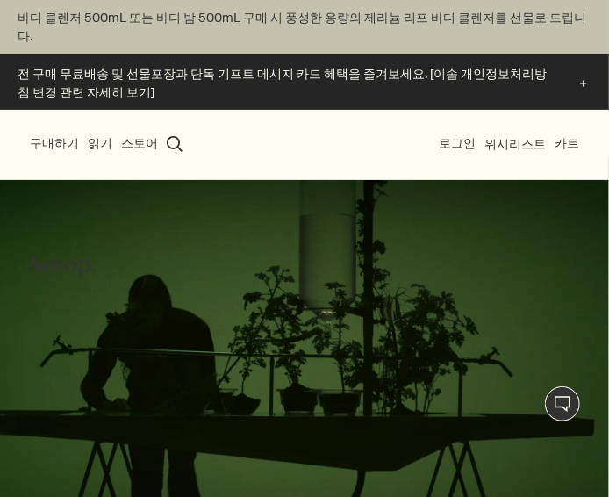
click at [141, 135] on button "스토어" at bounding box center [139, 144] width 37 height 18
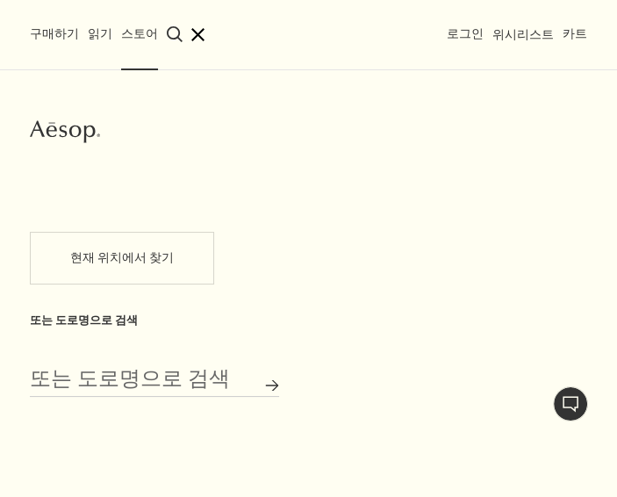
click at [191, 31] on button "close" at bounding box center [197, 34] width 13 height 13
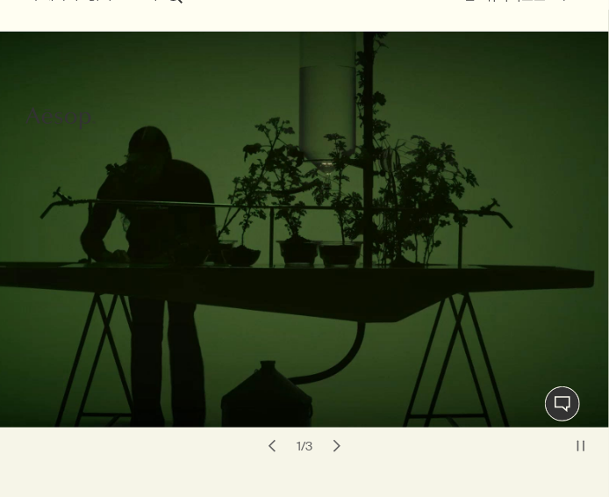
scroll to position [150, 0]
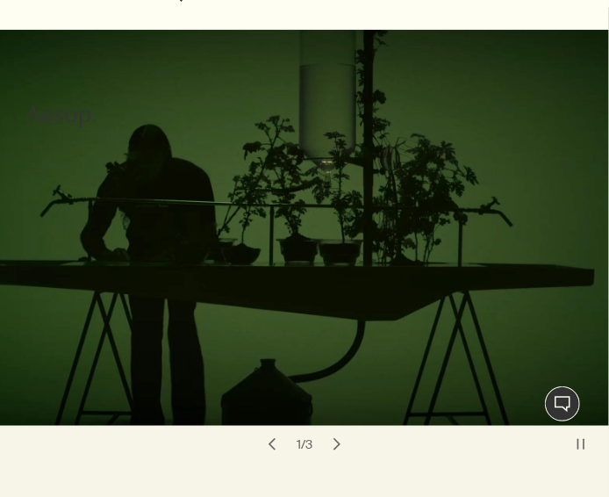
click at [338, 432] on button "chevron" at bounding box center [337, 444] width 25 height 25
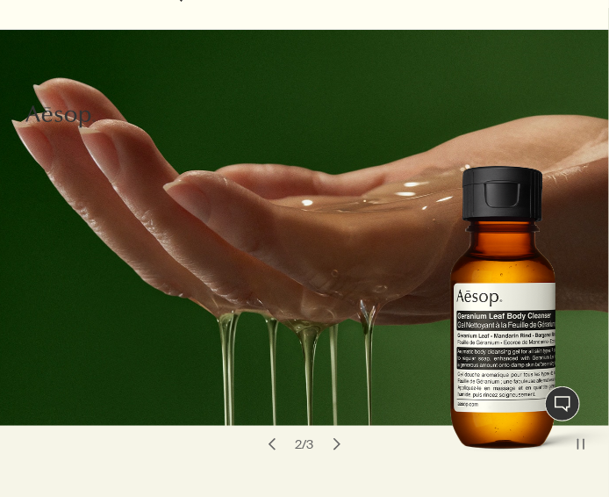
click at [338, 432] on button "chevron" at bounding box center [337, 444] width 25 height 25
click at [334, 432] on button "chevron" at bounding box center [337, 444] width 25 height 25
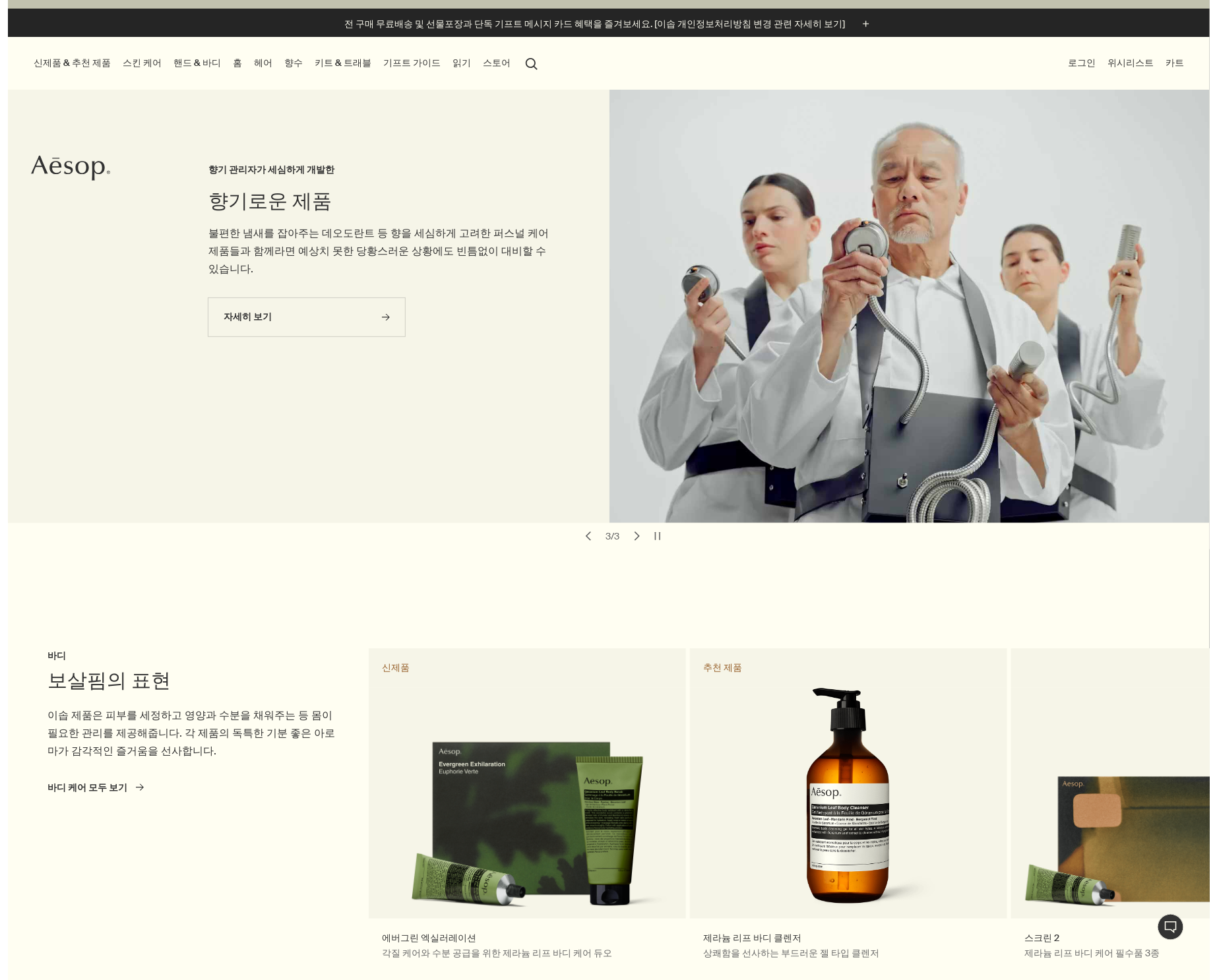
scroll to position [0, 0]
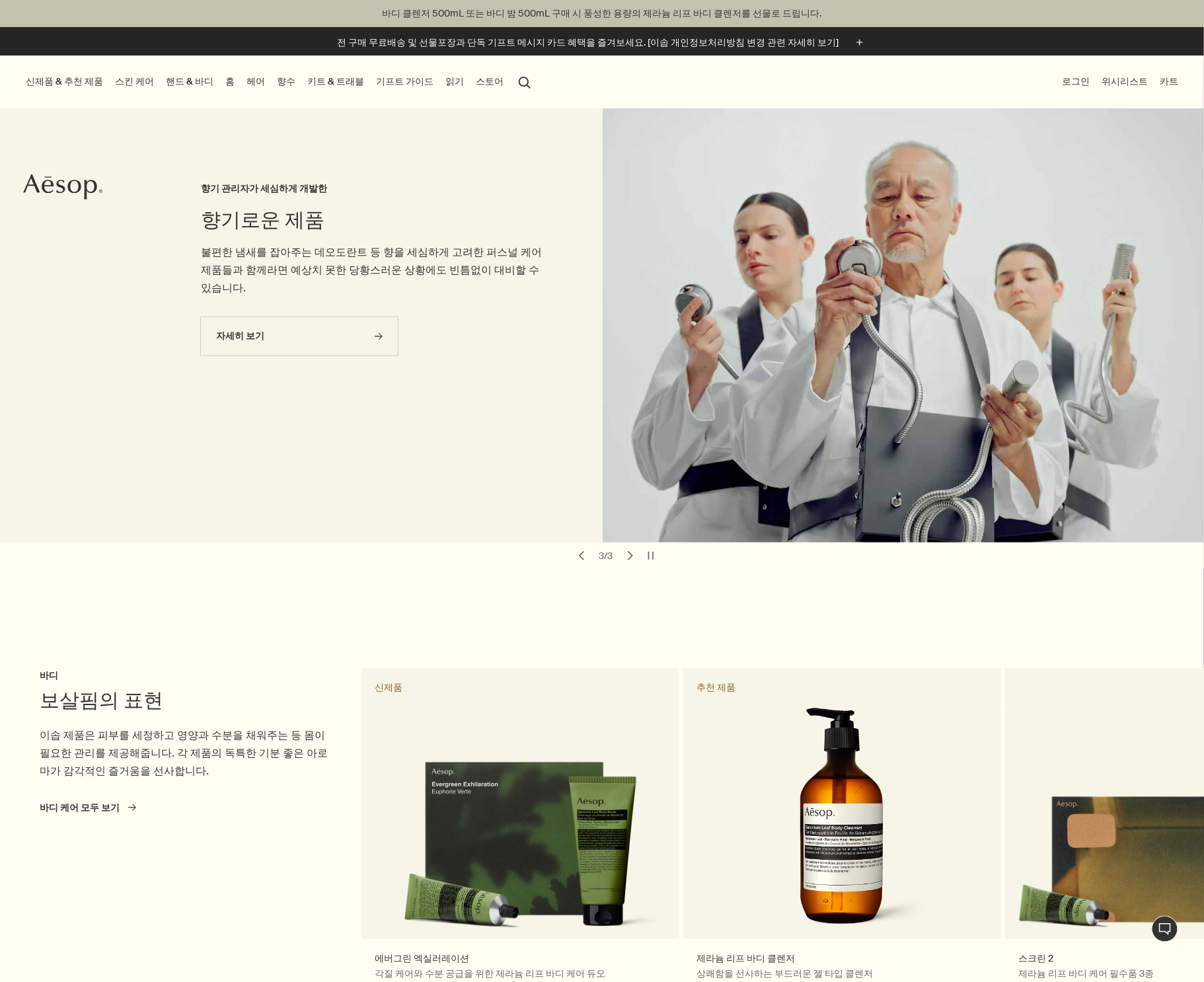
click at [458, 81] on button "스토어" at bounding box center [490, 82] width 33 height 18
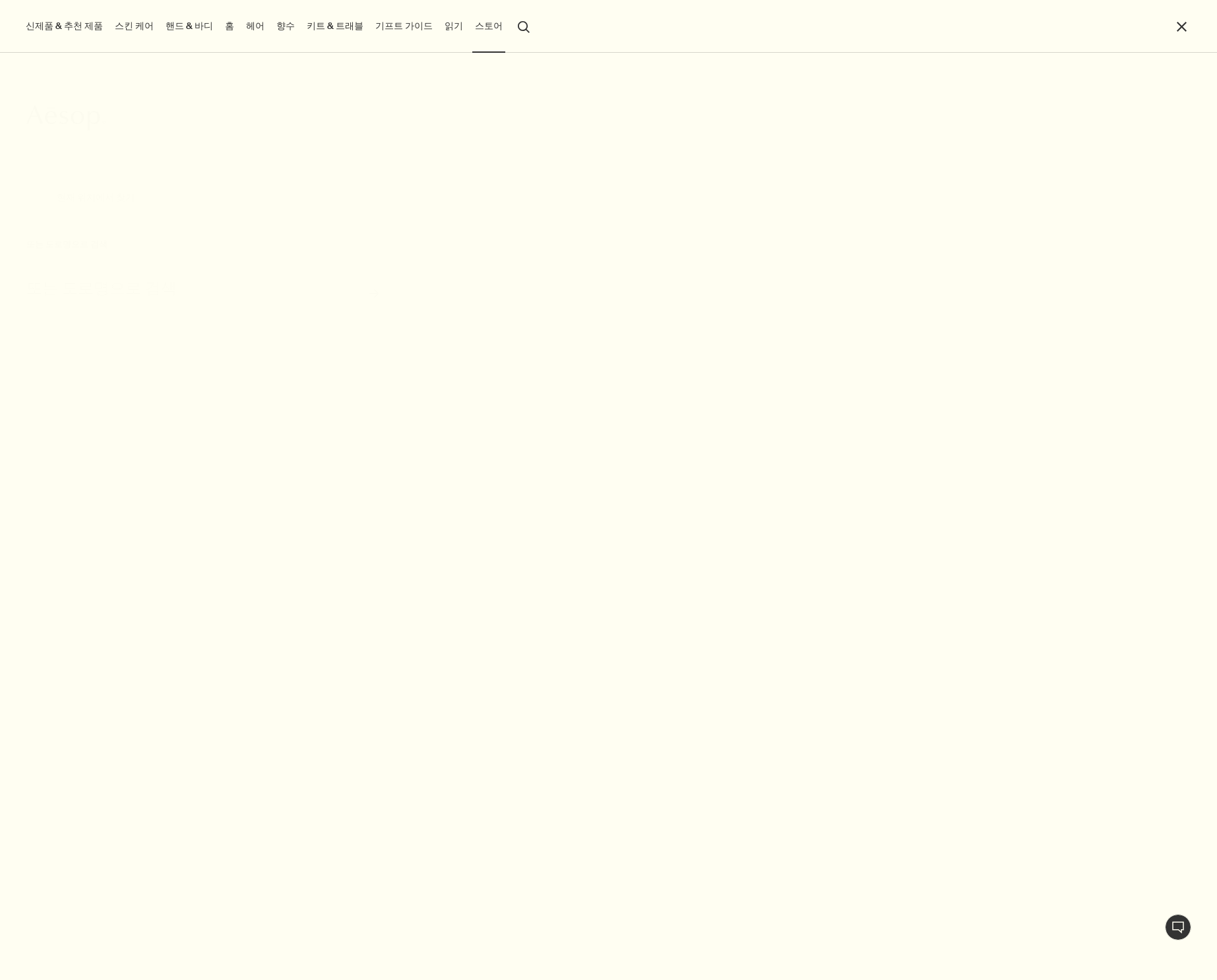
click at [57, 32] on button "신제품 & 추천 제품" at bounding box center [65, 26] width 83 height 18
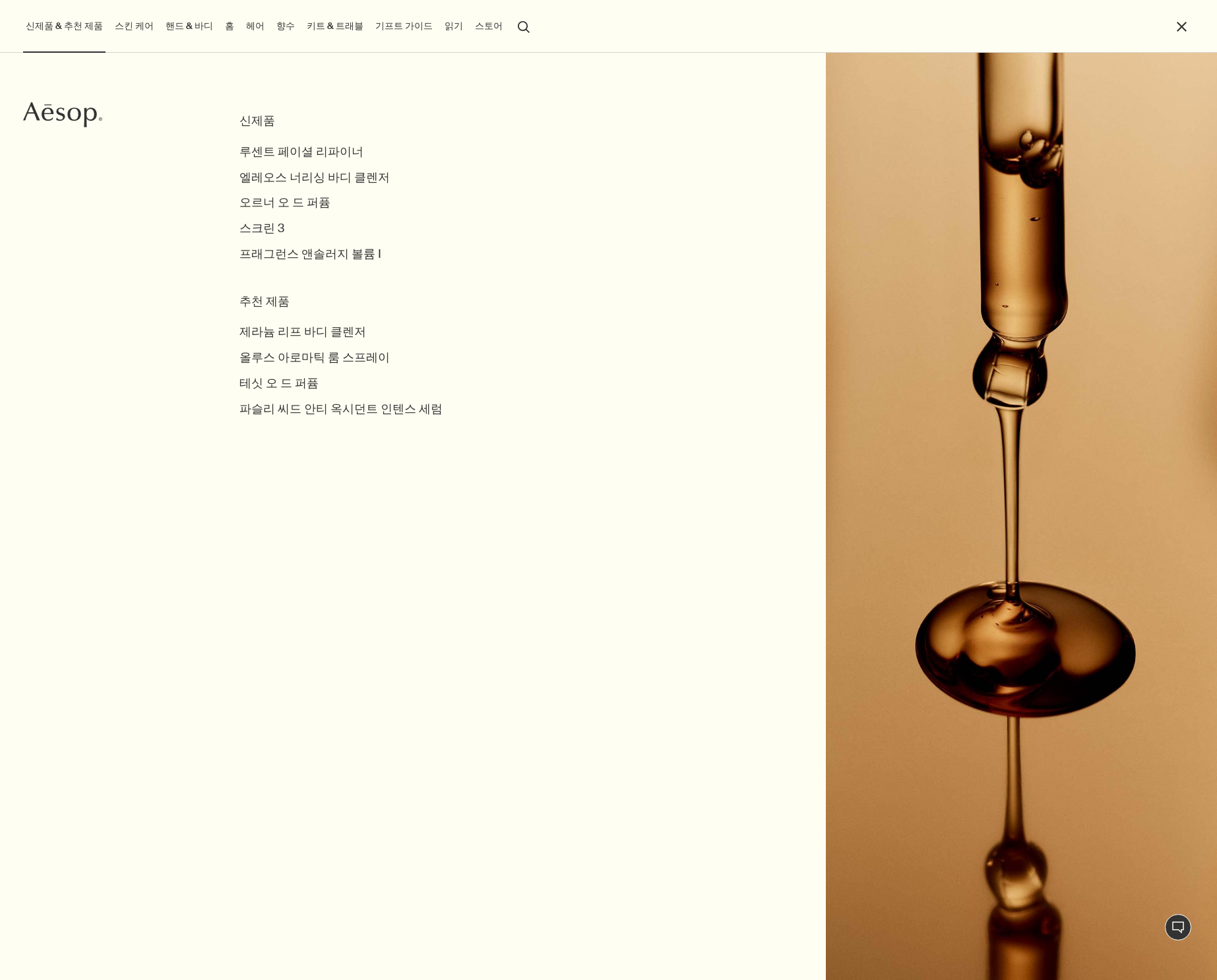
click at [125, 35] on li "스킨 케어 스킨 케어 더 보기 rightArrow 페이셜 클렌저 & 각질 제거 트리트먼트 & 마스크 토너 하이드레이터 & 모이스처라이저 립 &…" at bounding box center [134, 26] width 44 height 53
click at [305, 32] on link "키트 & 트래블" at bounding box center [335, 26] width 62 height 18
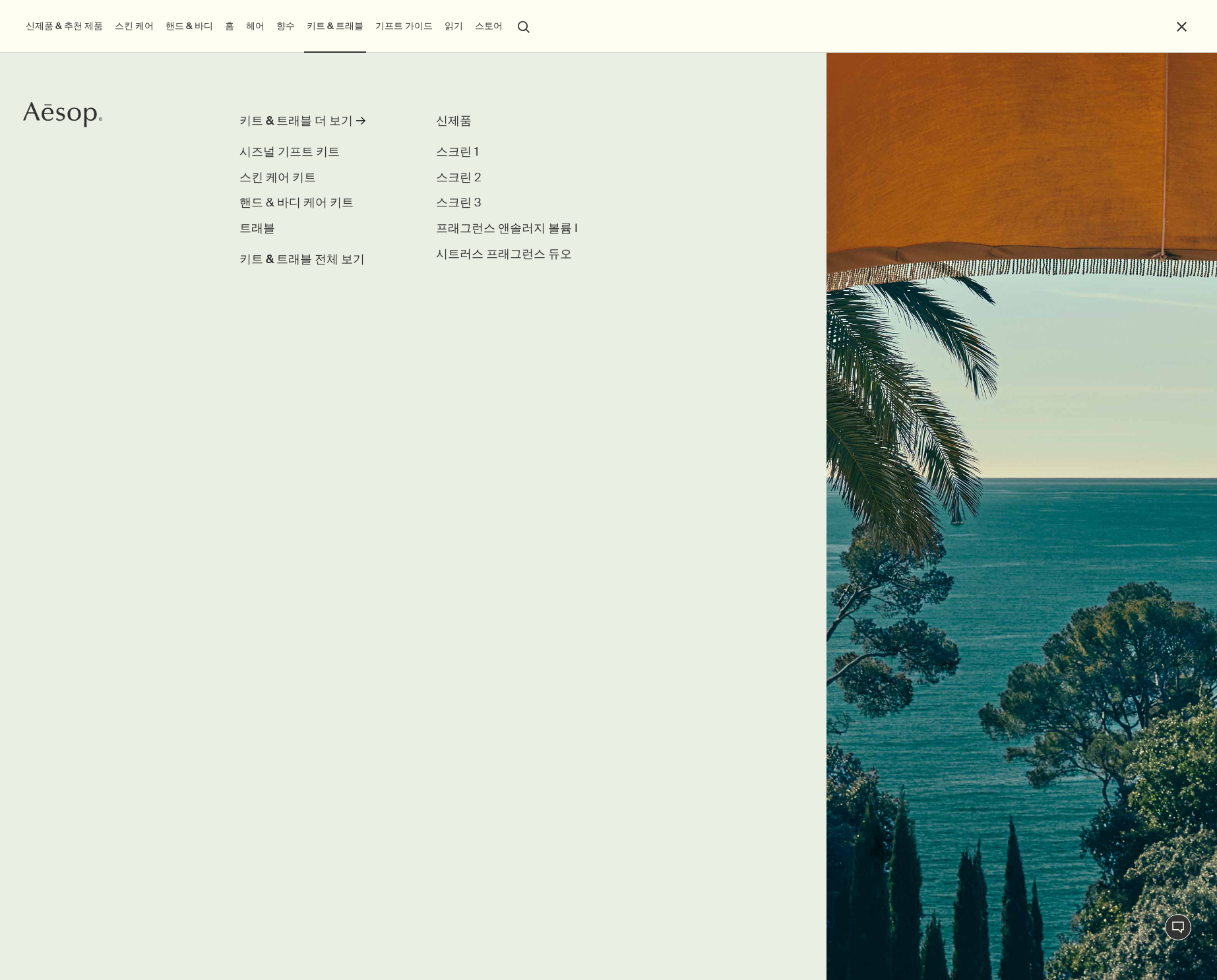
click at [350, 20] on ul "신제품 & 추천 제품 신제품 루센트 페이셜 리파이너 엘레오스 너리싱 바디 클렌저 오르너 오 드 퍼퓸 스크린 3 프래그런스 앤솔러지 볼륨 I 추…" at bounding box center [605, 26] width 1164 height 53
click at [394, 26] on link "기프트 가이드" at bounding box center [403, 26] width 62 height 18
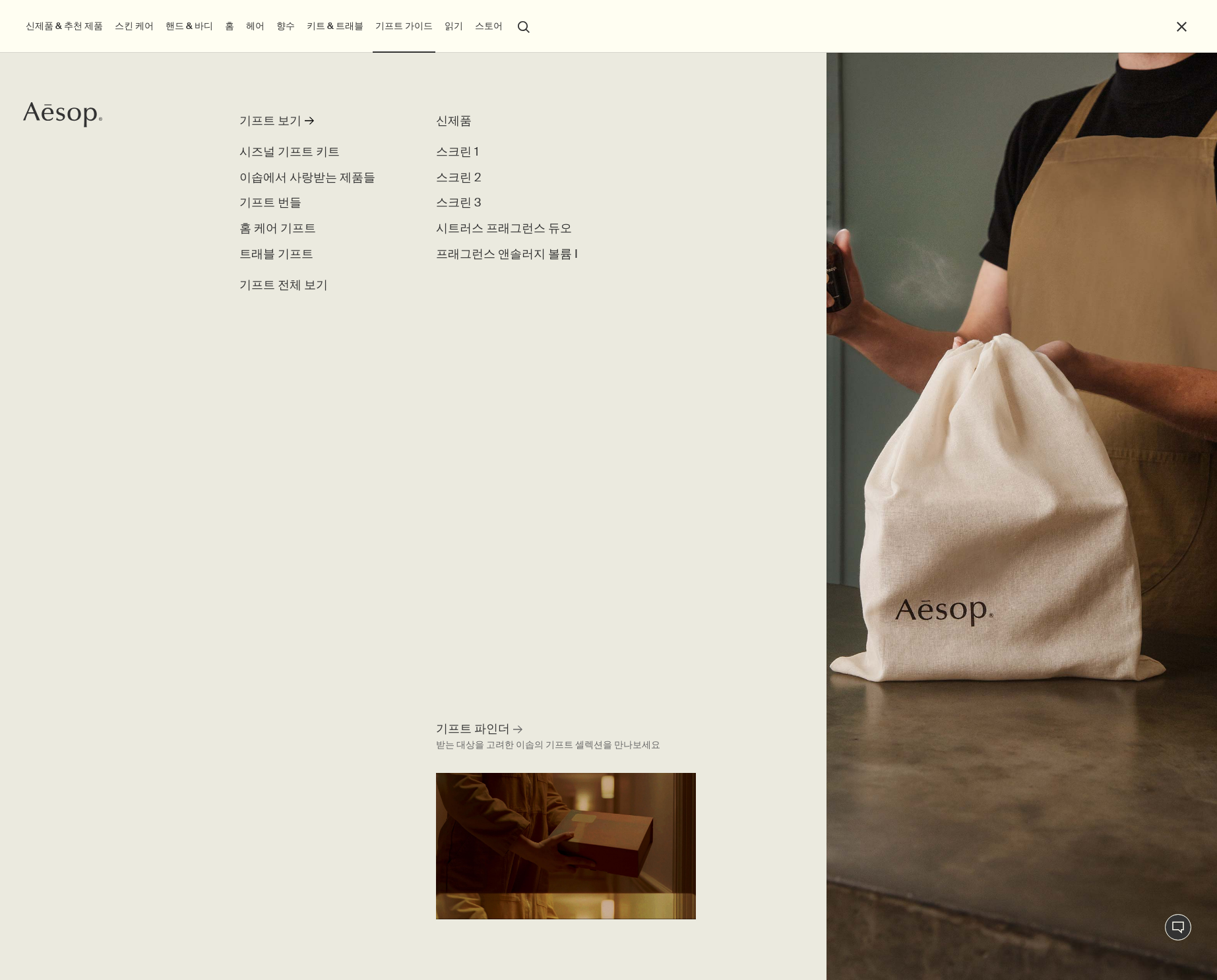
click at [442, 26] on link "읽기" at bounding box center [454, 26] width 24 height 18
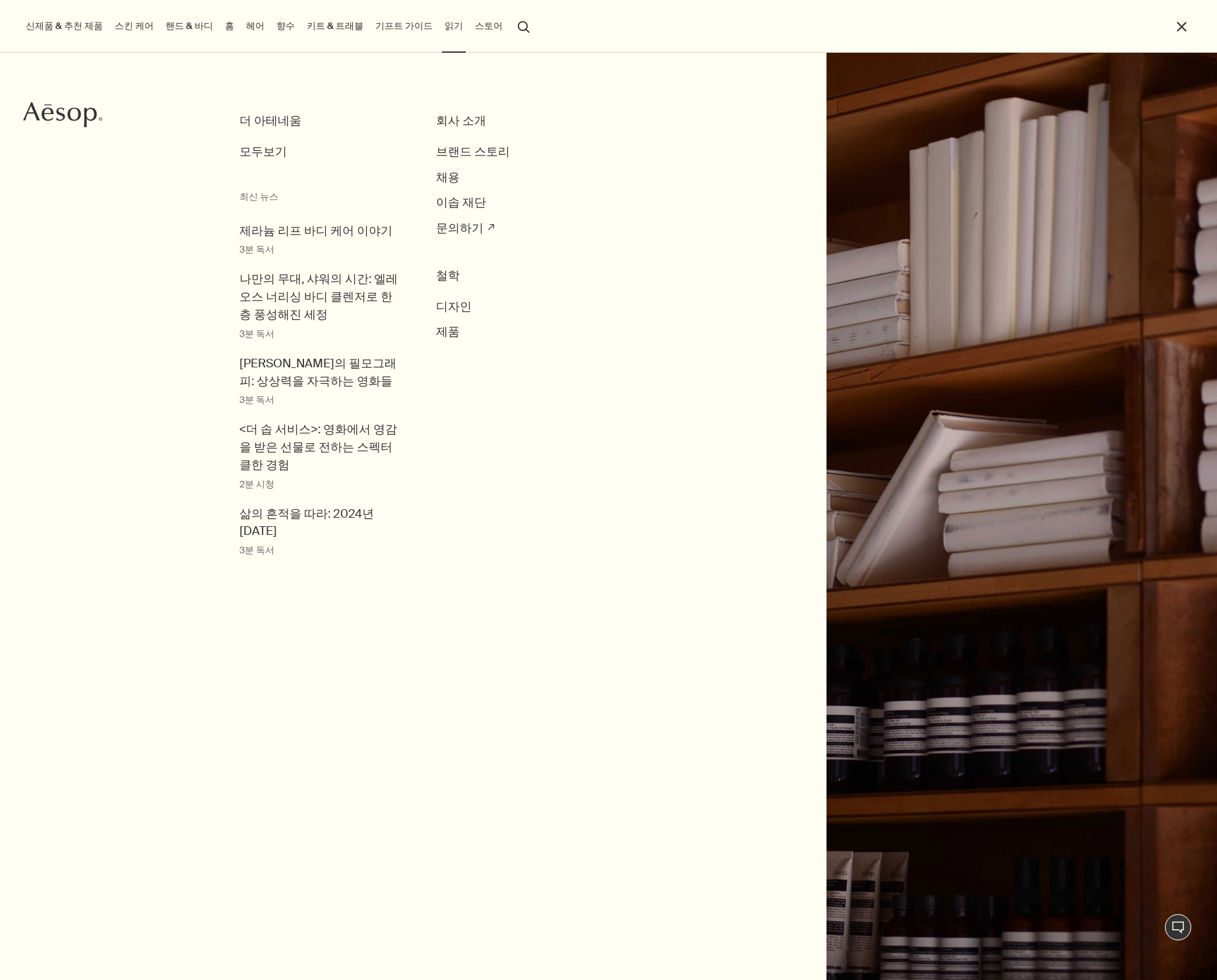
click at [373, 29] on link "기프트 가이드" at bounding box center [403, 26] width 62 height 18
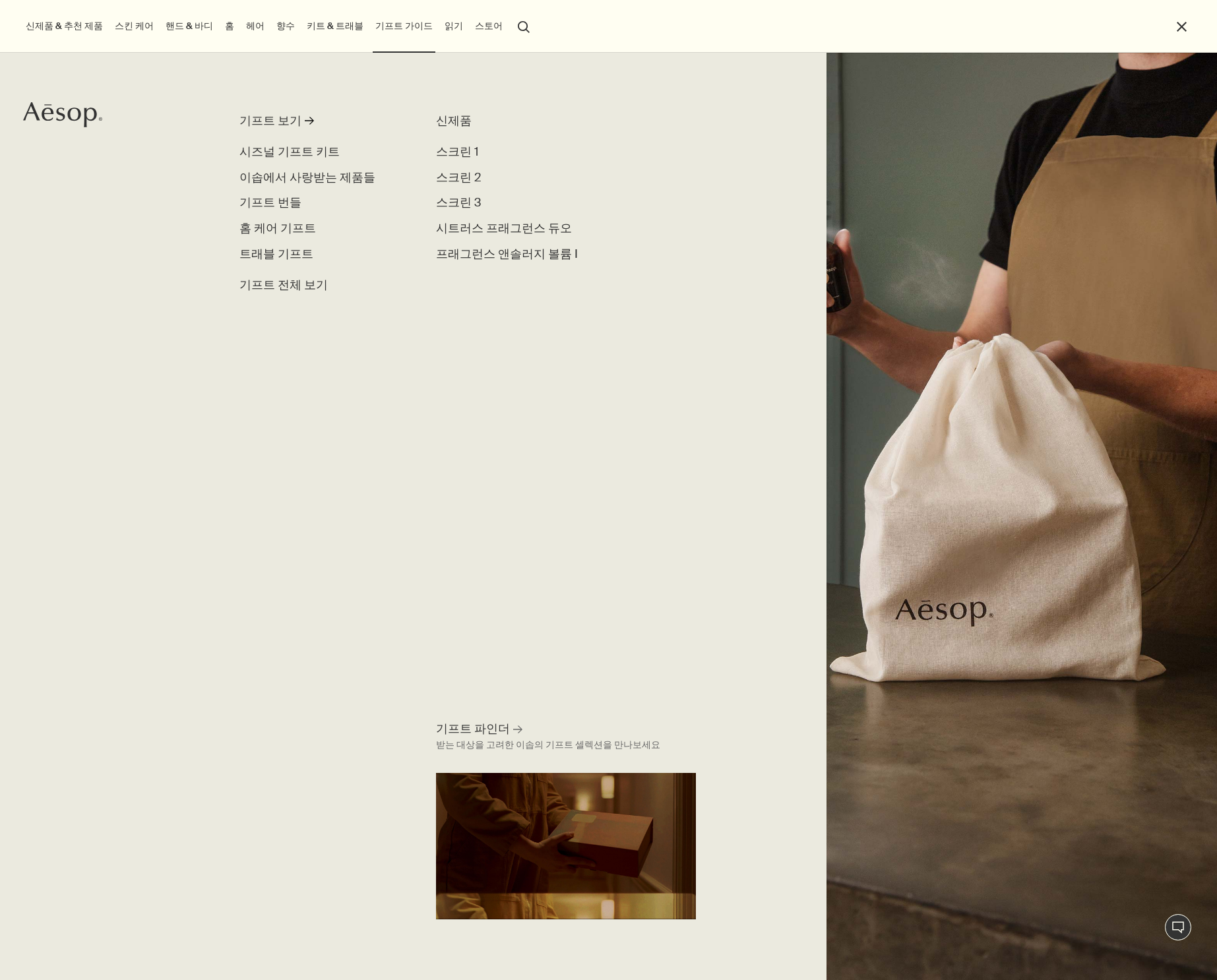
click at [310, 26] on link "키트 & 트래블" at bounding box center [335, 26] width 62 height 18
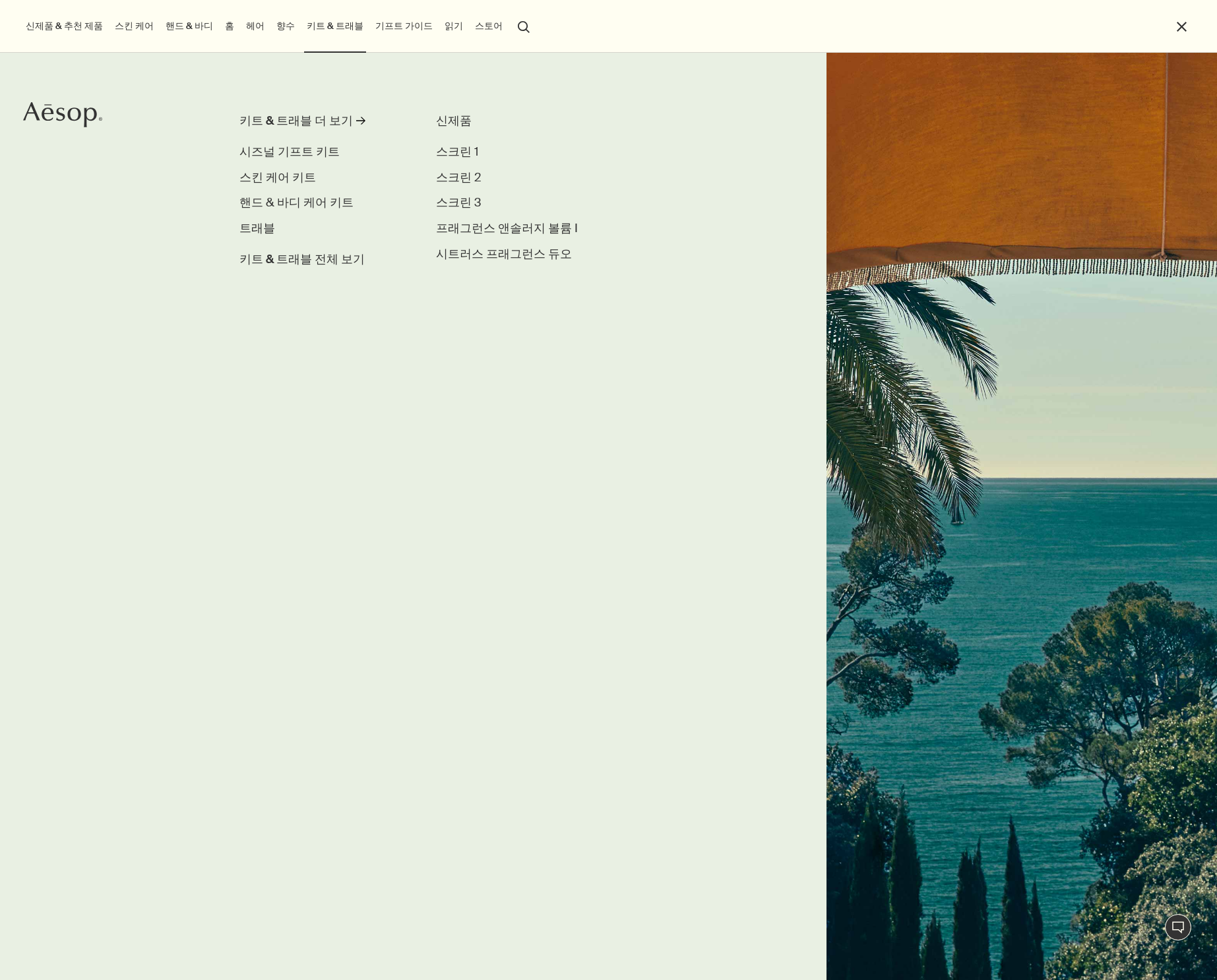
click at [248, 24] on link "헤어" at bounding box center [255, 26] width 24 height 18
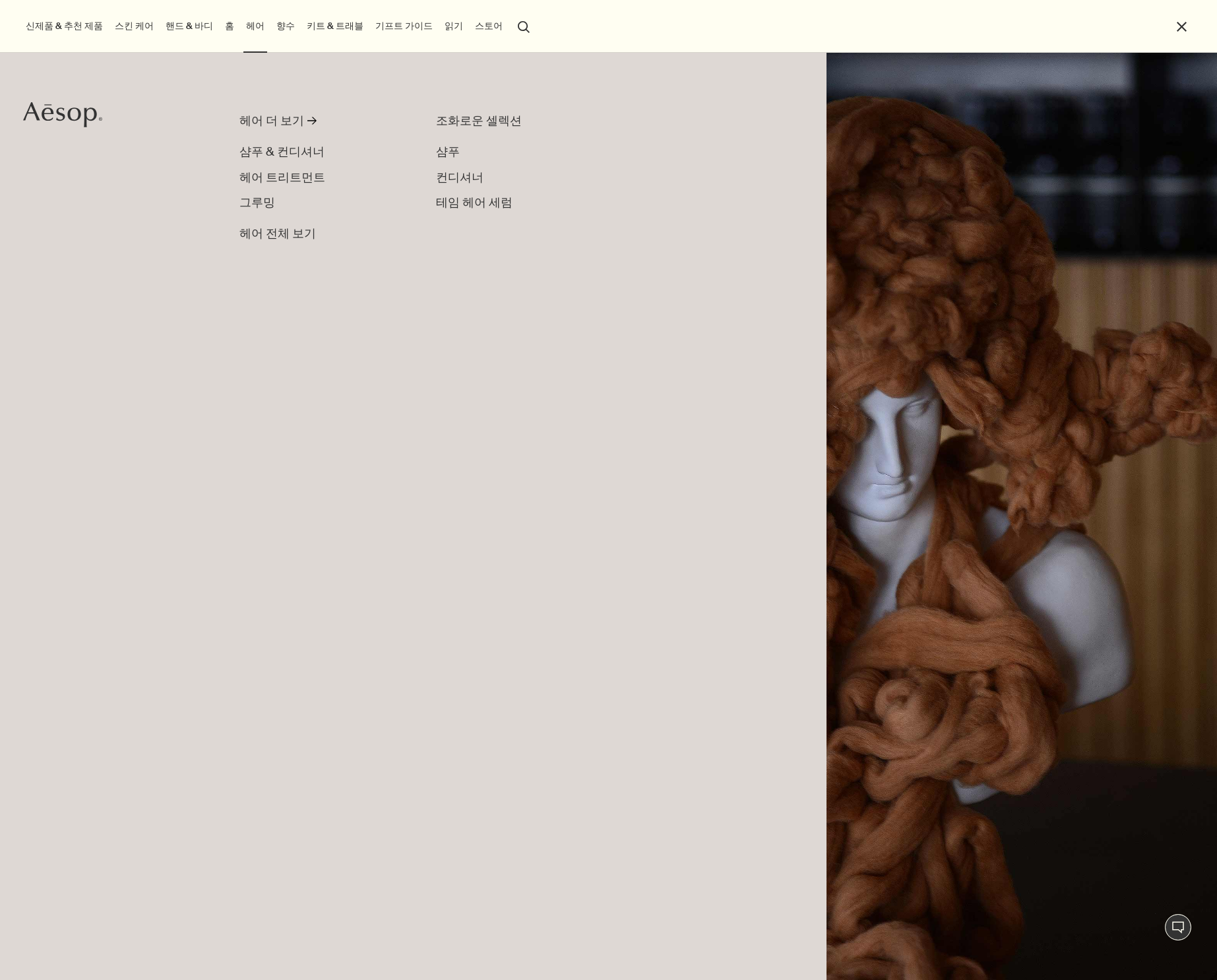
click at [179, 23] on link "핸드 & 바디" at bounding box center [189, 26] width 53 height 18
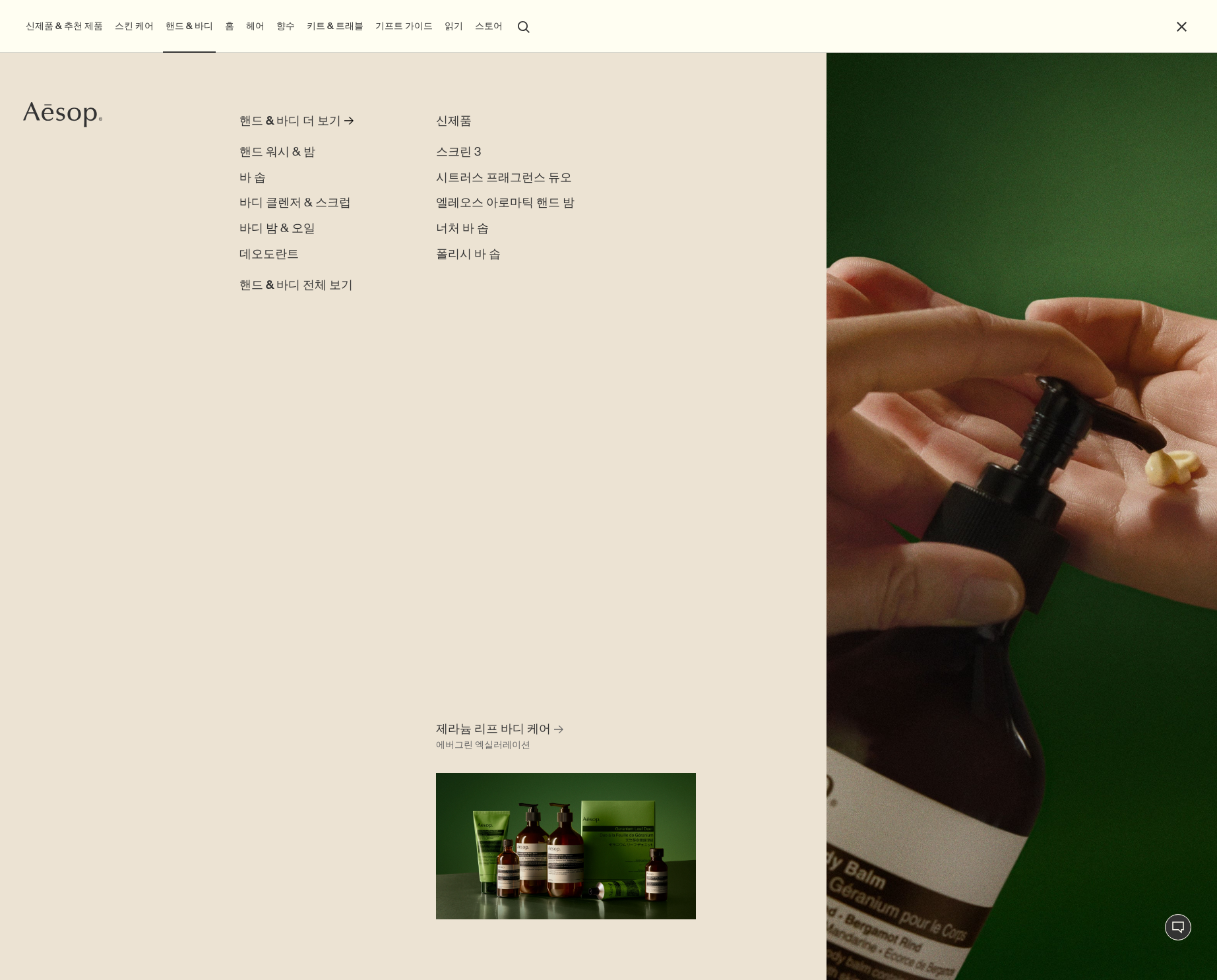
click at [222, 24] on link "홈" at bounding box center [229, 26] width 14 height 18
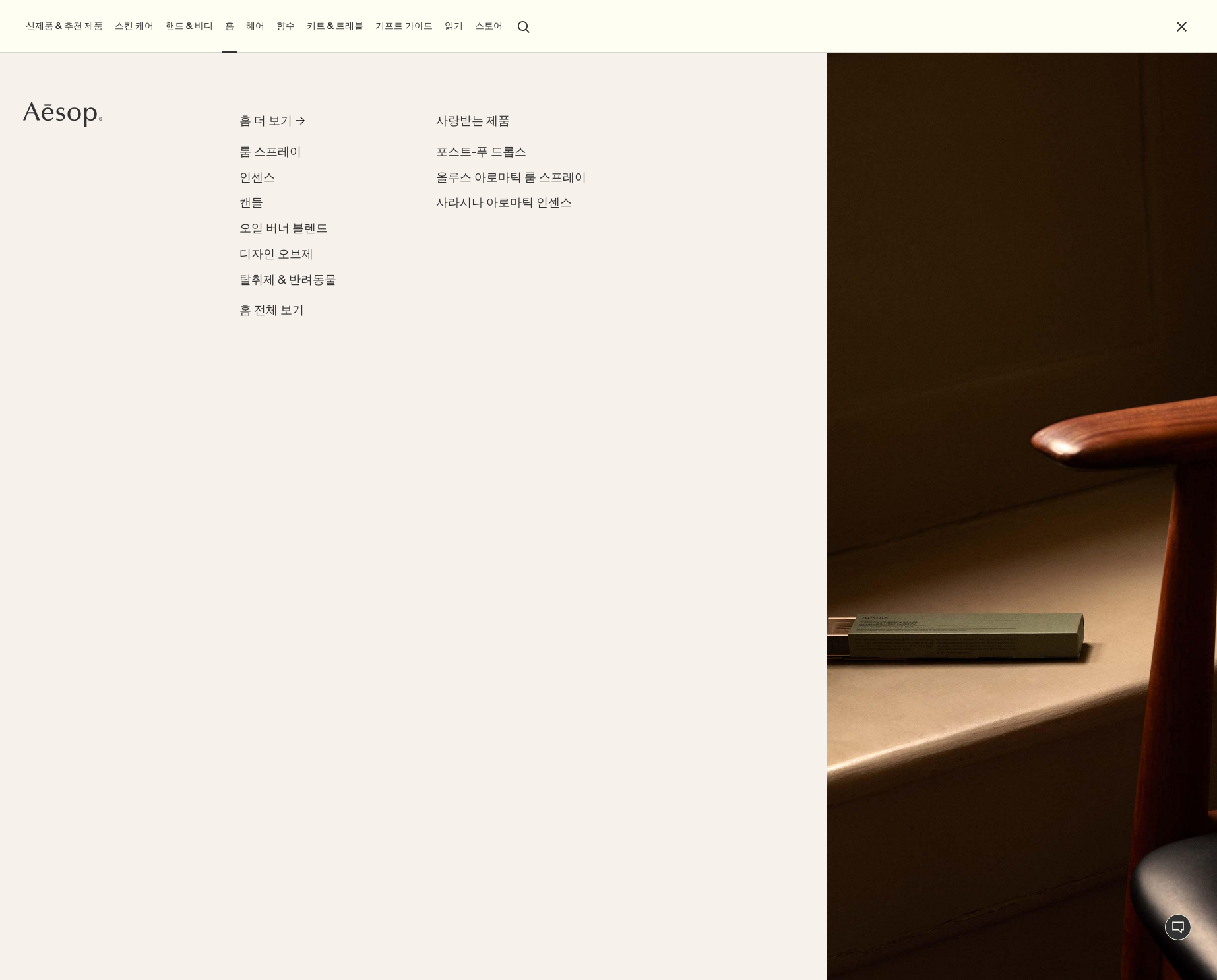
click at [122, 32] on link "스킨 케어" at bounding box center [134, 26] width 44 height 18
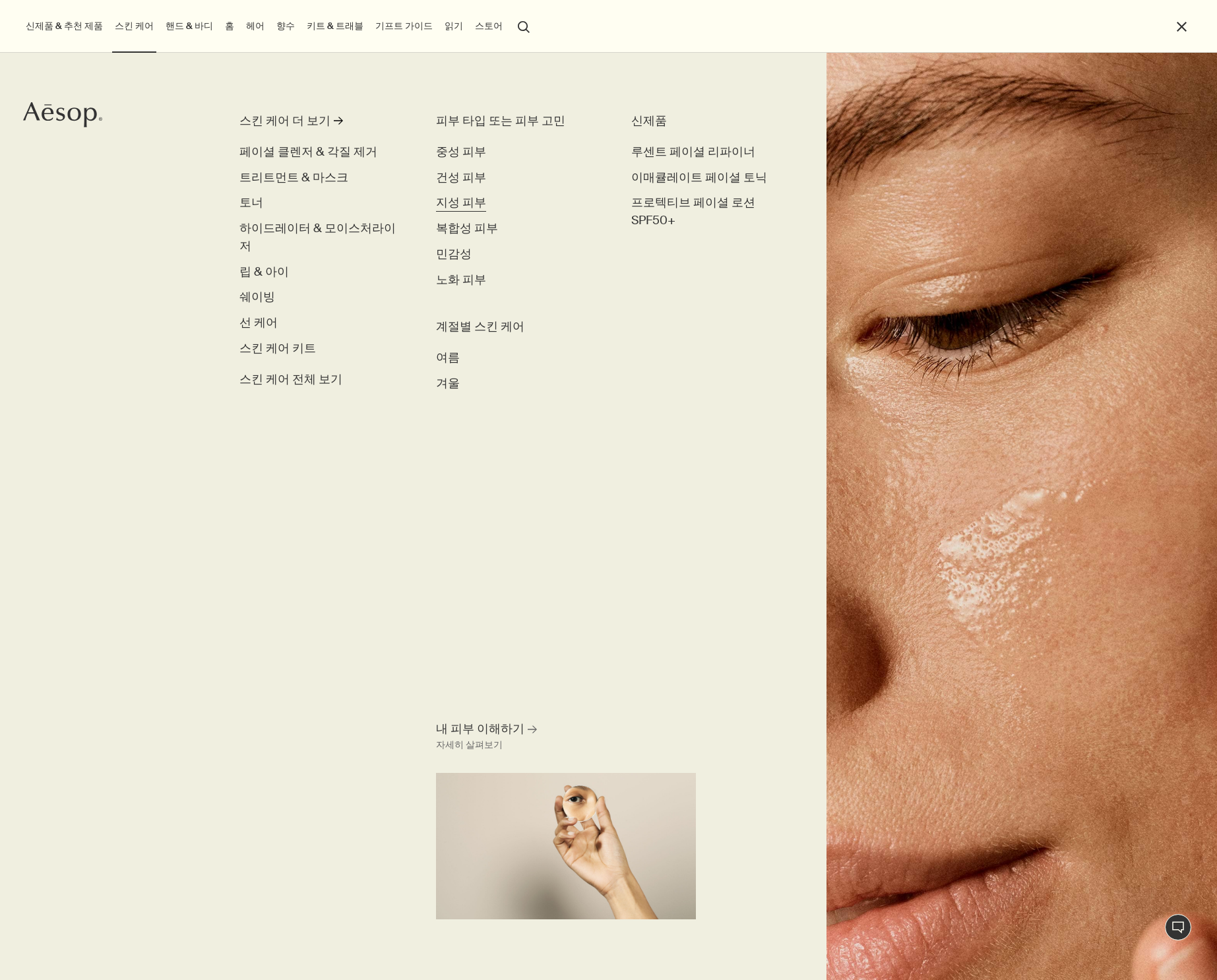
click at [457, 202] on span "지성 피부" at bounding box center [461, 202] width 50 height 16
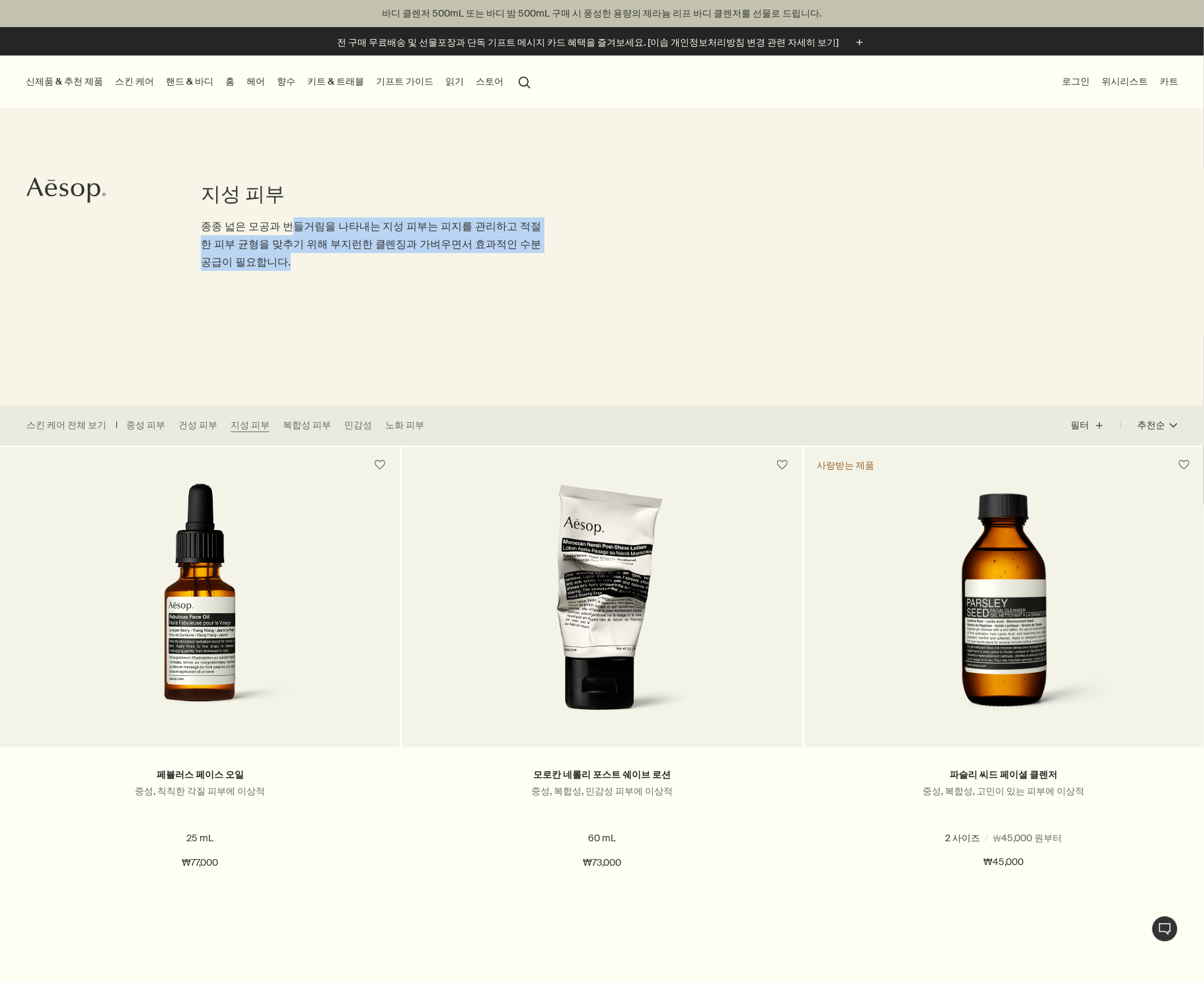
drag, startPoint x: 395, startPoint y: 241, endPoint x: 357, endPoint y: 297, distance: 67.7
click at [360, 293] on div "지성 피부 종종 넓은 모공과 번들거림을 나타내는 지성 피부는 피지를 관리하고 적절한 피부 균형을 맞추기 위해 부지런한 클렌징과 가벼우면서 효과…" at bounding box center [375, 257] width 348 height 297
click at [357, 297] on div "지성 피부 종종 넓은 모공과 번들거림을 나타내는 지성 피부는 피지를 관리하고 적절한 피부 균형을 맞추기 위해 부지런한 클렌징과 가벼우면서 효과…" at bounding box center [375, 257] width 348 height 297
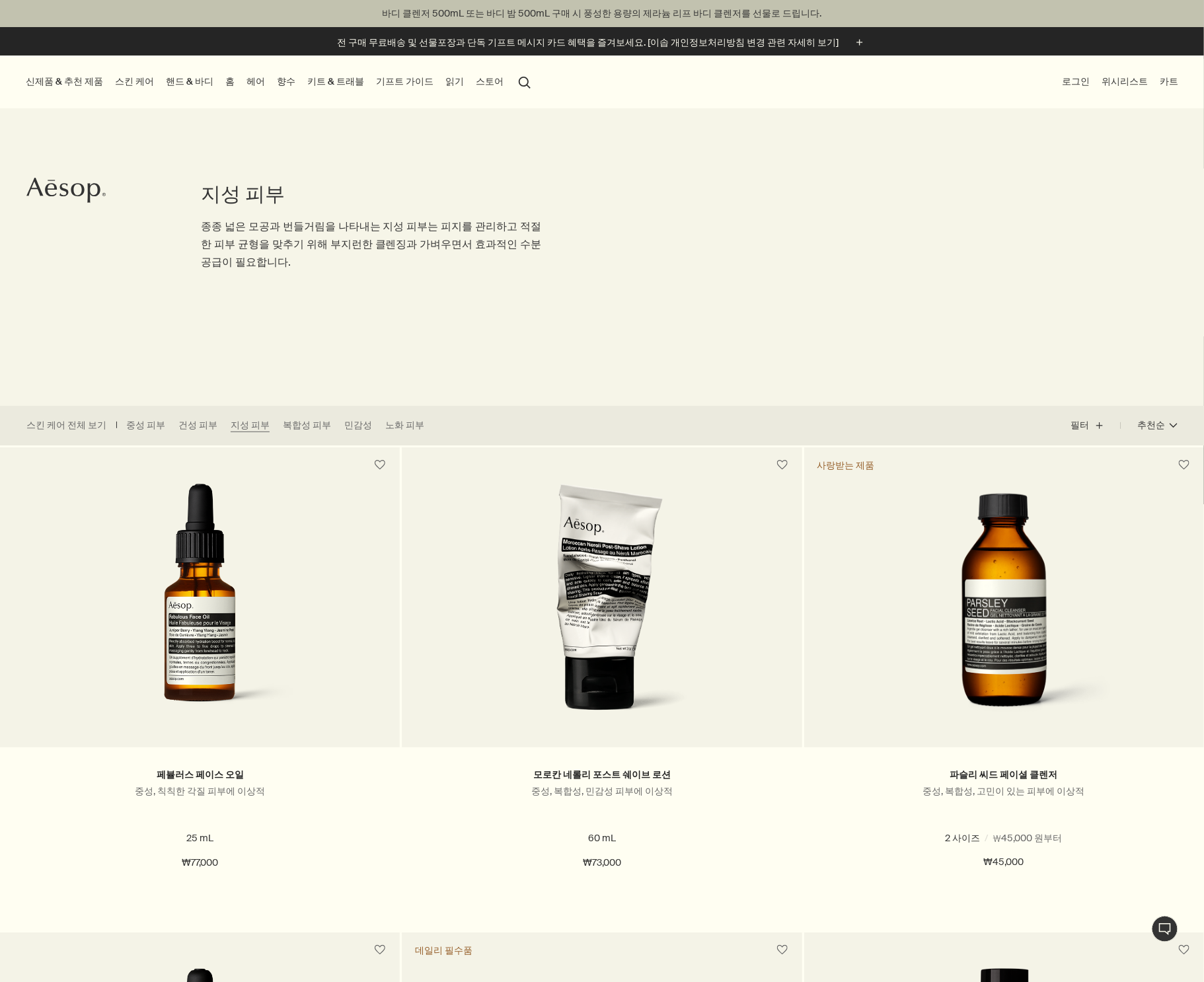
click at [473, 84] on button "스토어" at bounding box center [490, 82] width 33 height 18
